Goal: Complete application form

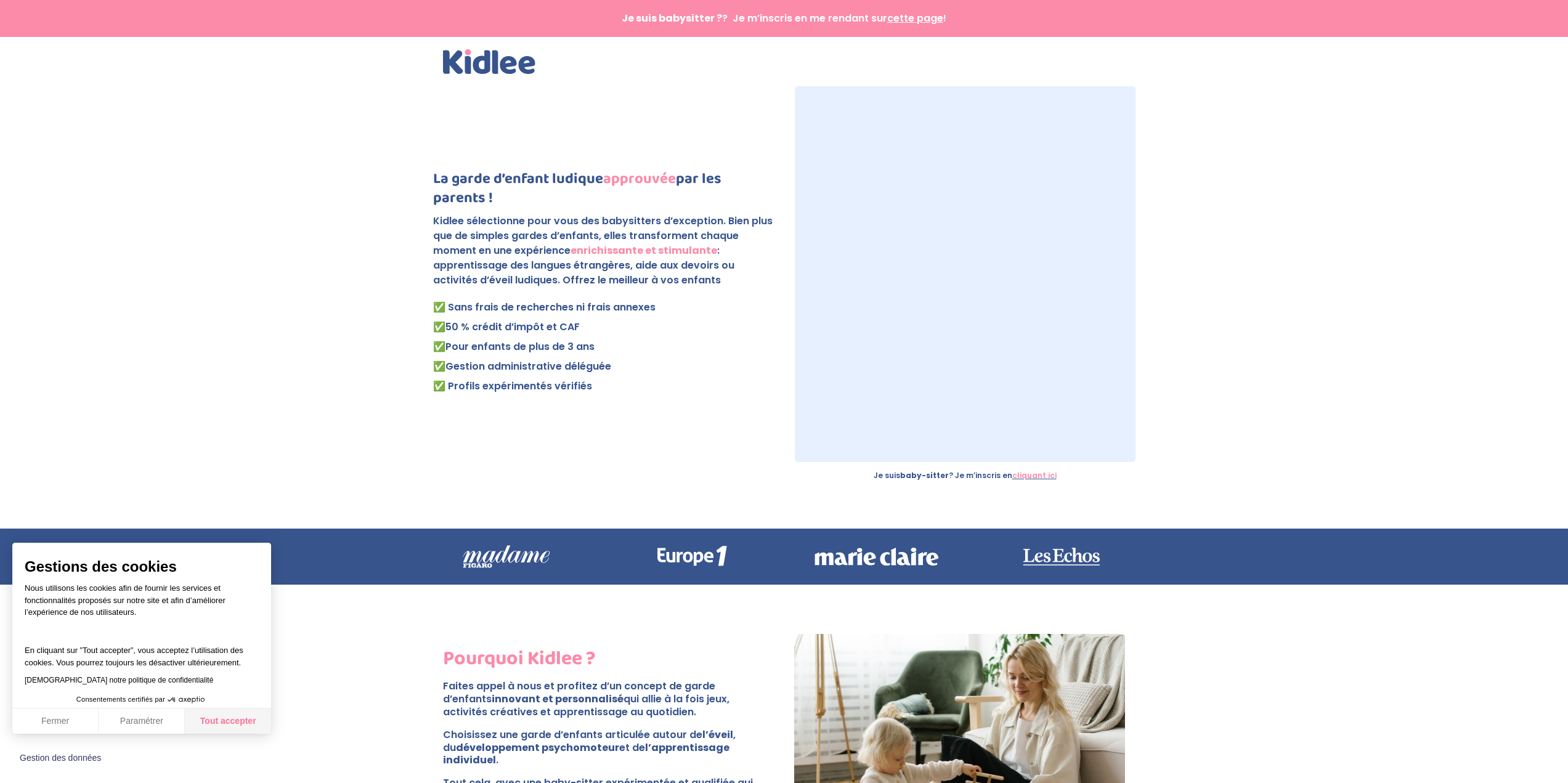
click at [222, 722] on button "Tout accepter" at bounding box center [228, 721] width 86 height 26
checkbox input "true"
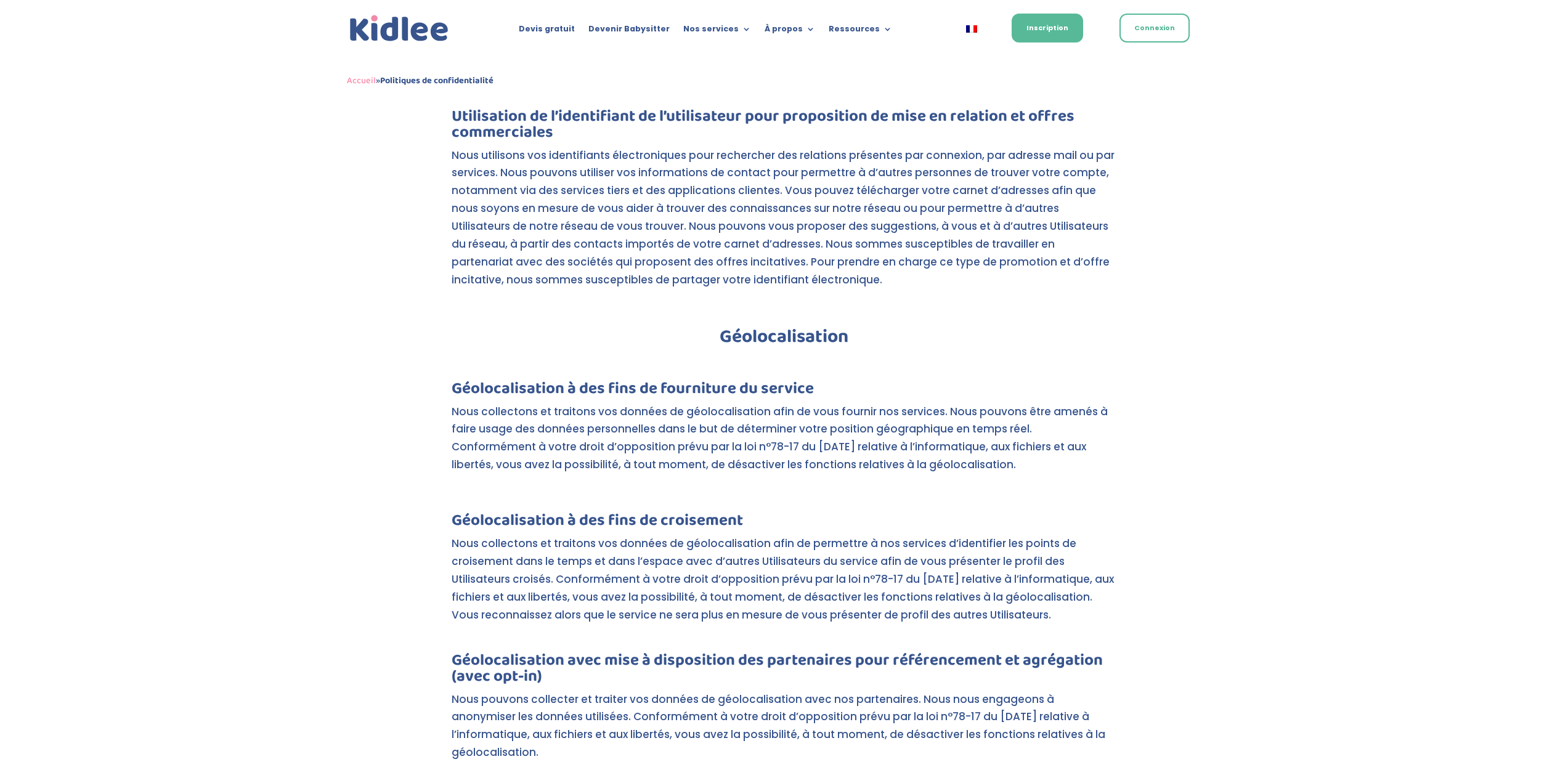
scroll to position [1910, 0]
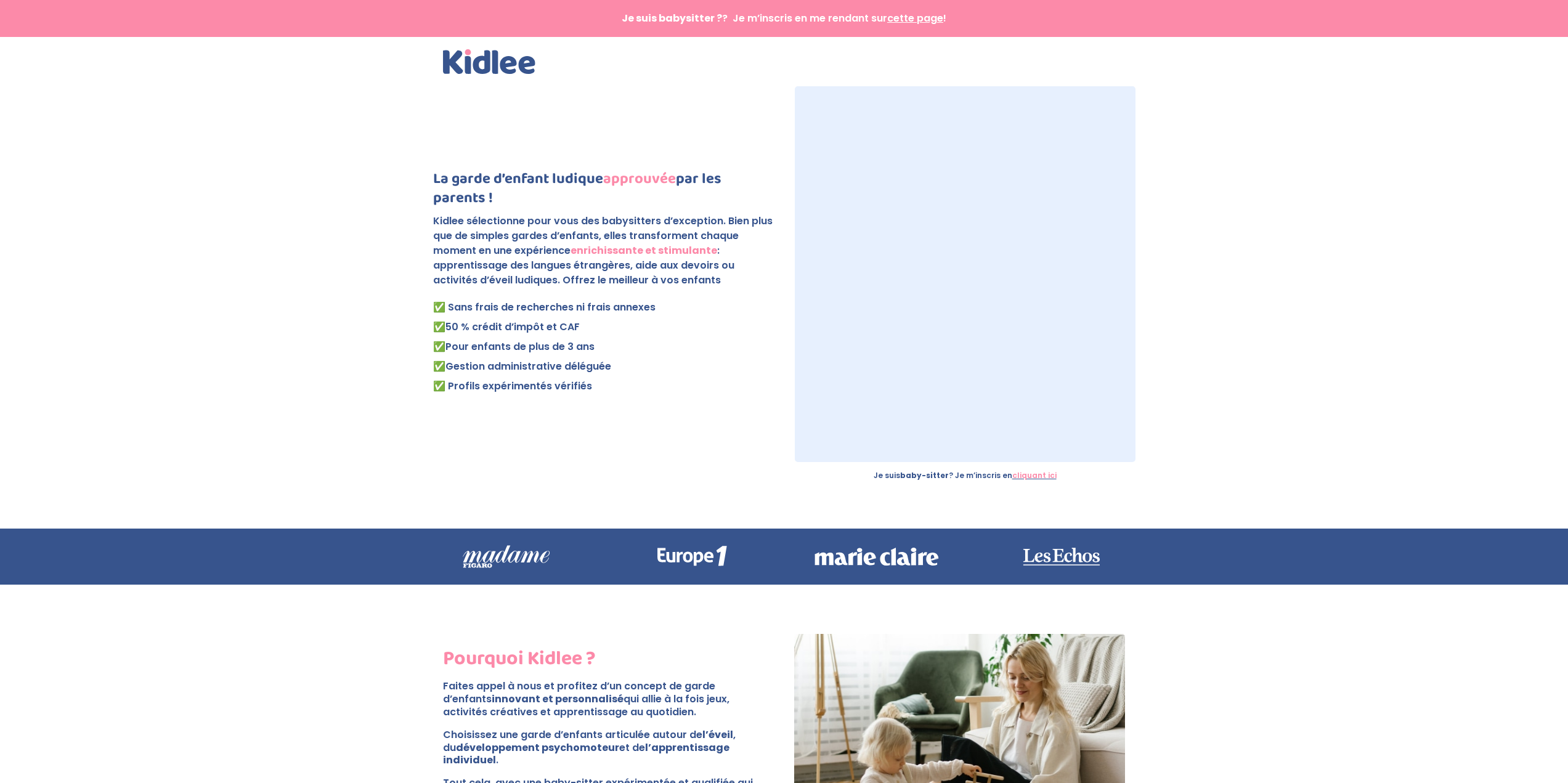
click at [472, 67] on img at bounding box center [489, 61] width 92 height 25
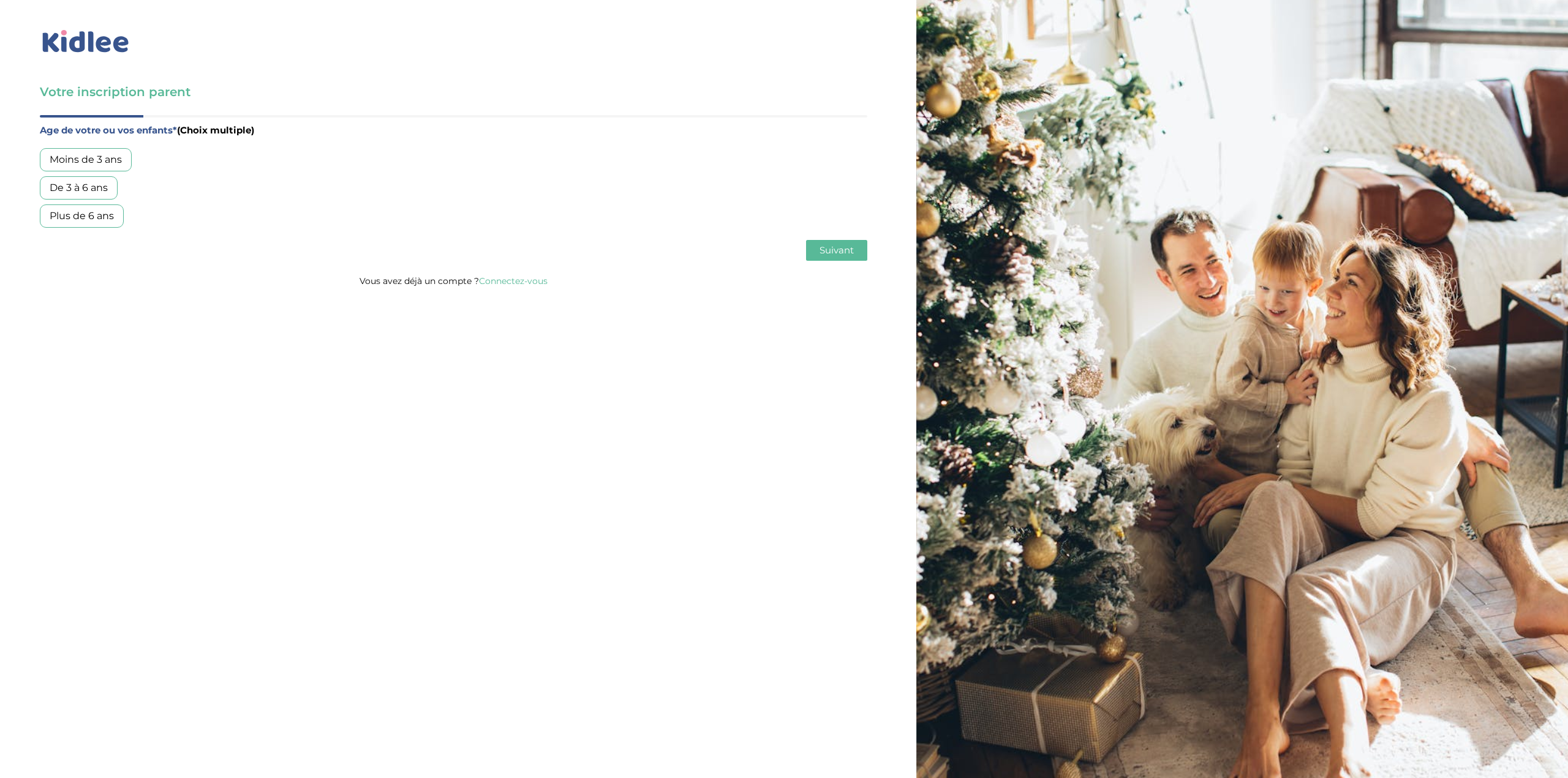
click at [828, 255] on span "Suivant" at bounding box center [837, 250] width 35 height 12
